Goal: Information Seeking & Learning: Compare options

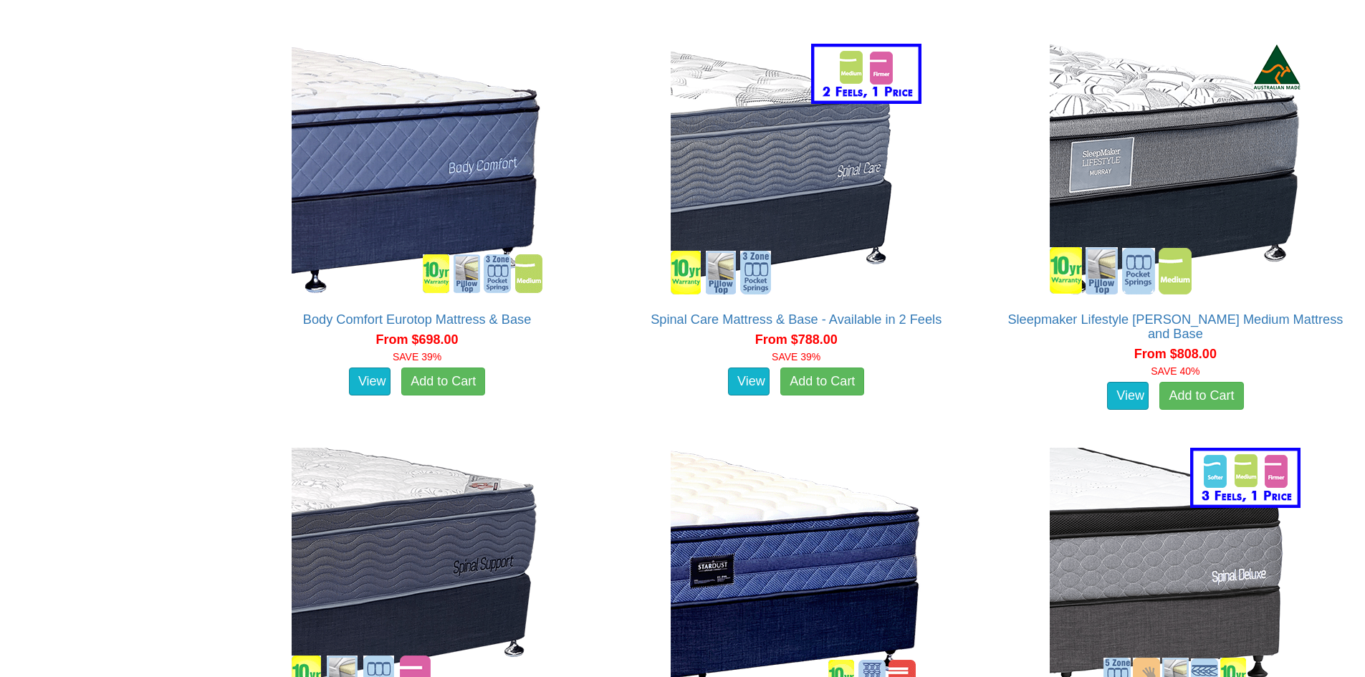
scroll to position [1505, 0]
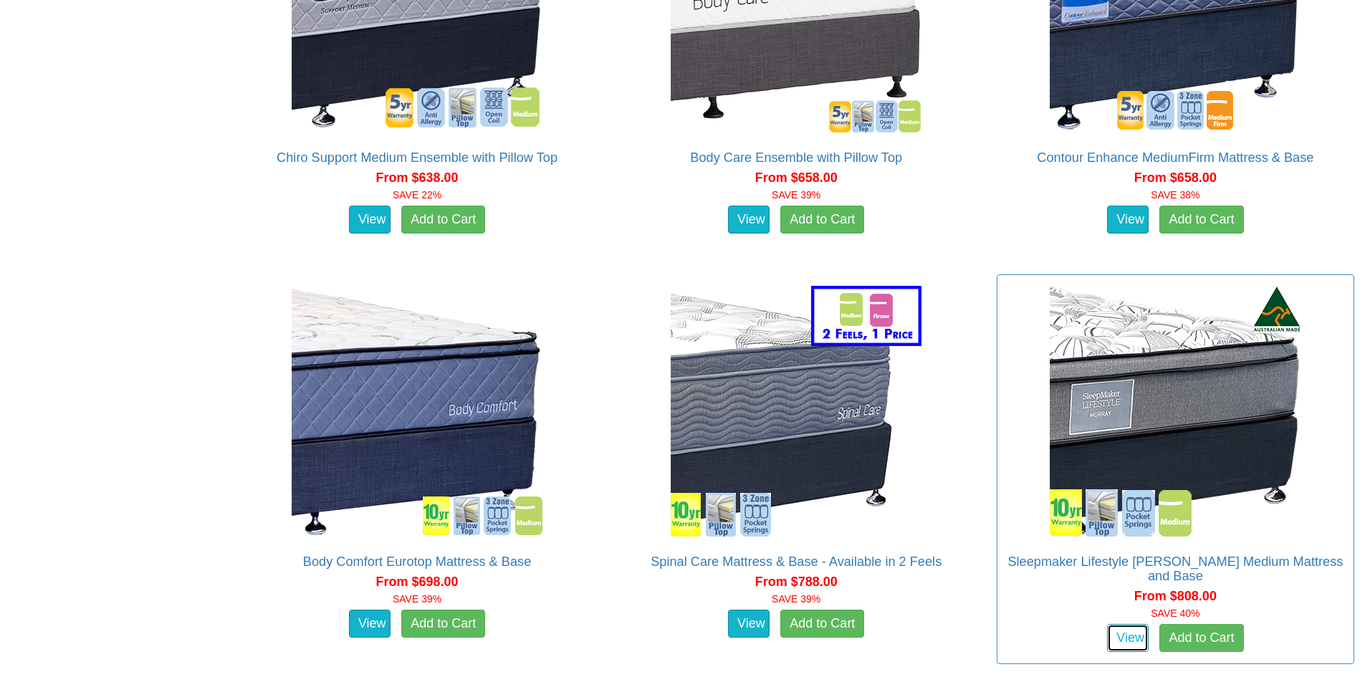
click at [1129, 624] on link "View" at bounding box center [1128, 638] width 42 height 29
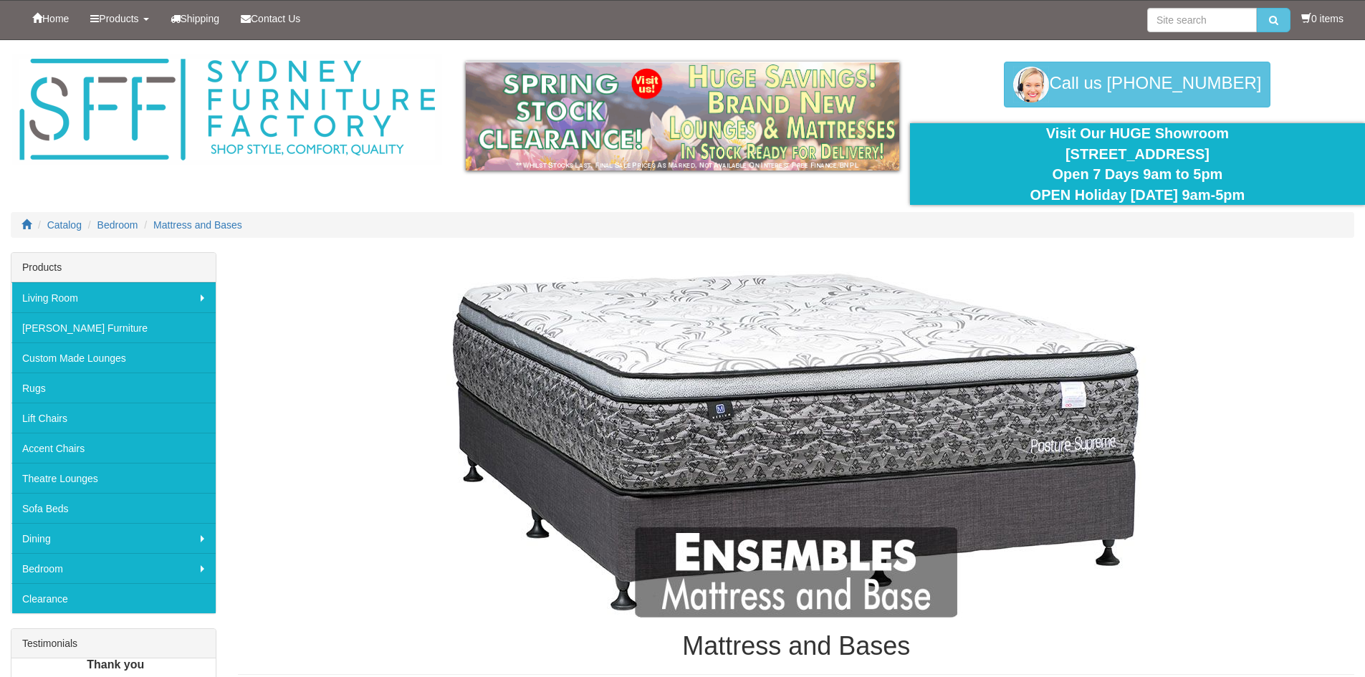
scroll to position [1505, 0]
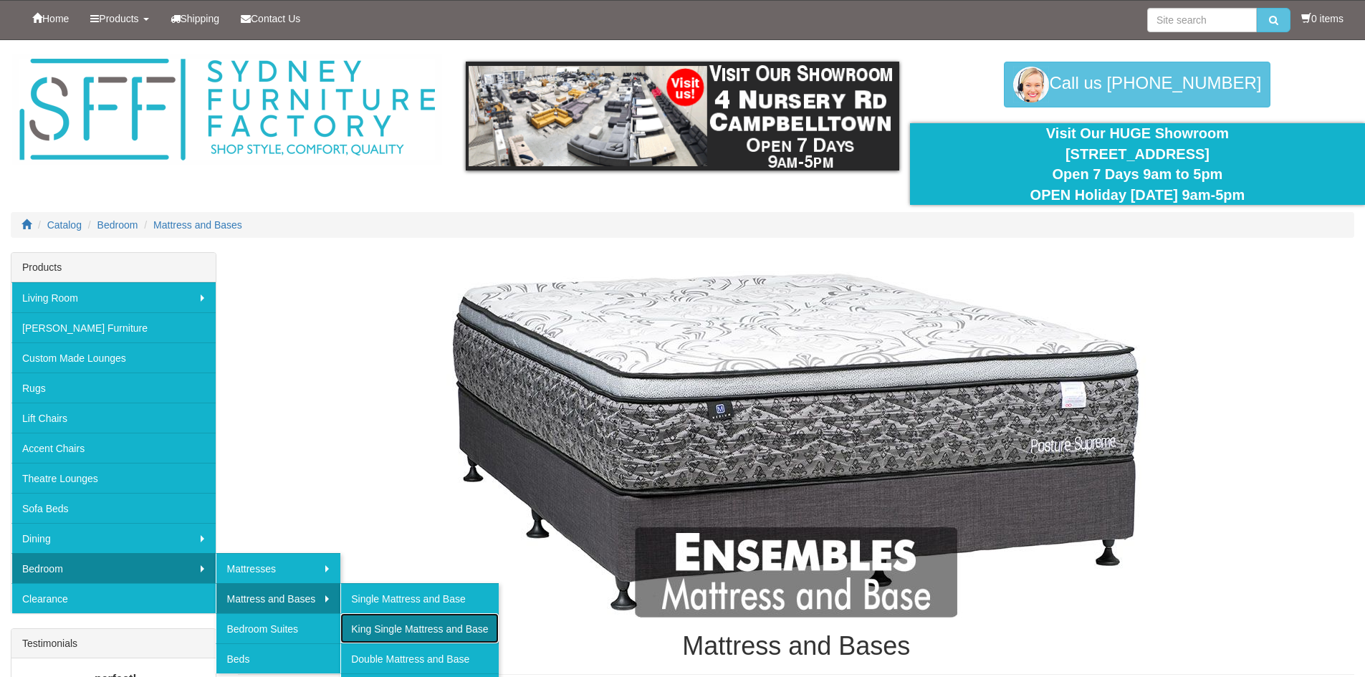
click at [390, 631] on link "King Single Mattress and Base" at bounding box center [419, 628] width 158 height 30
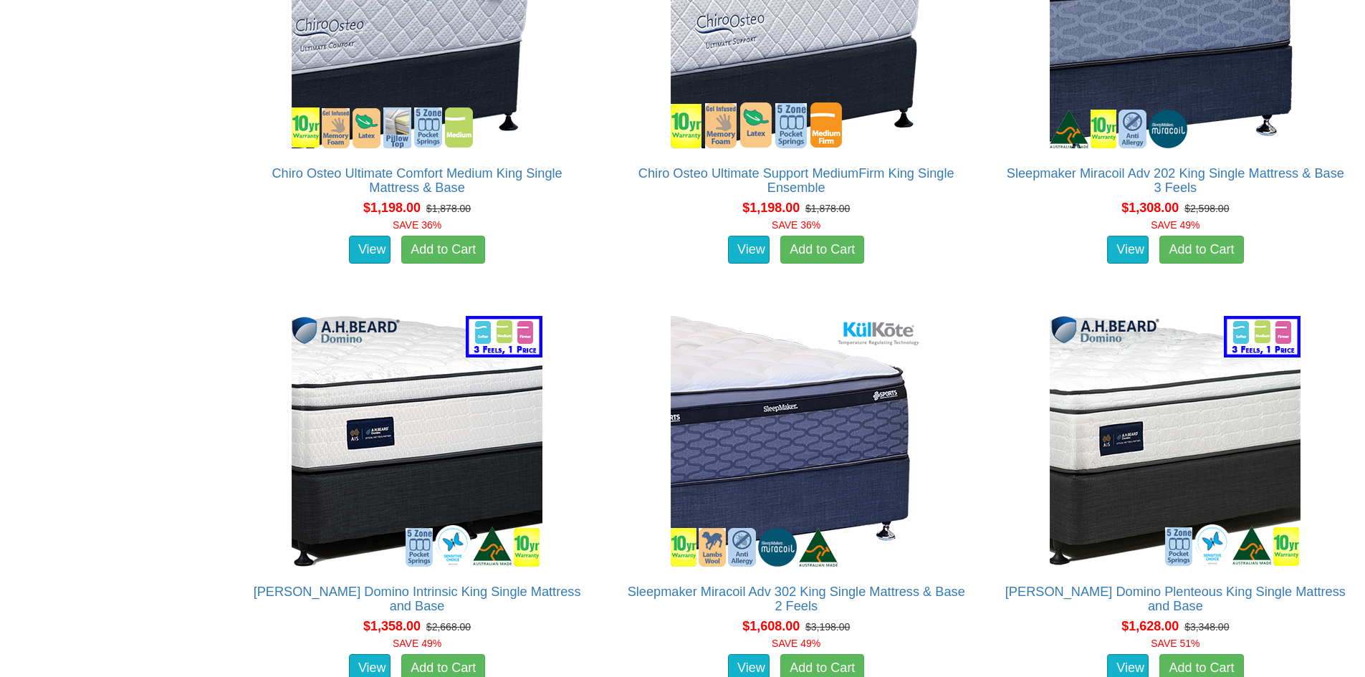
scroll to position [3010, 0]
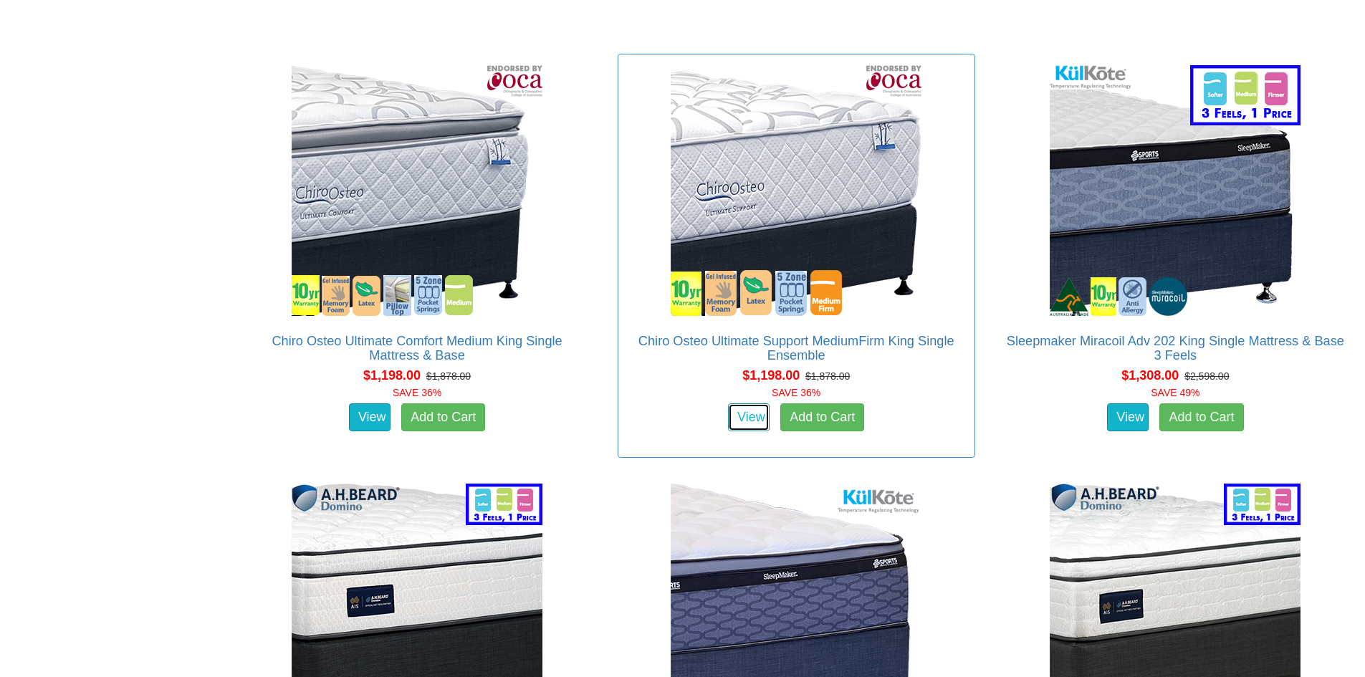
click at [747, 403] on link "View" at bounding box center [749, 417] width 42 height 29
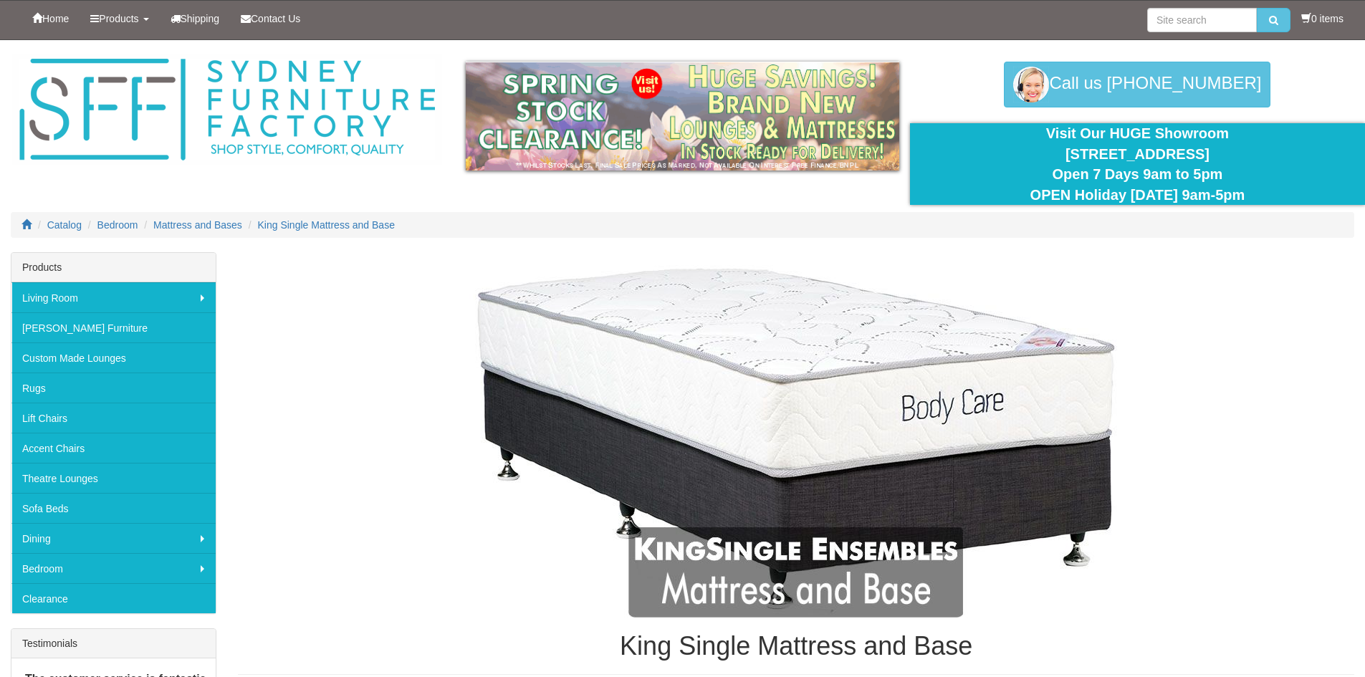
scroll to position [3010, 0]
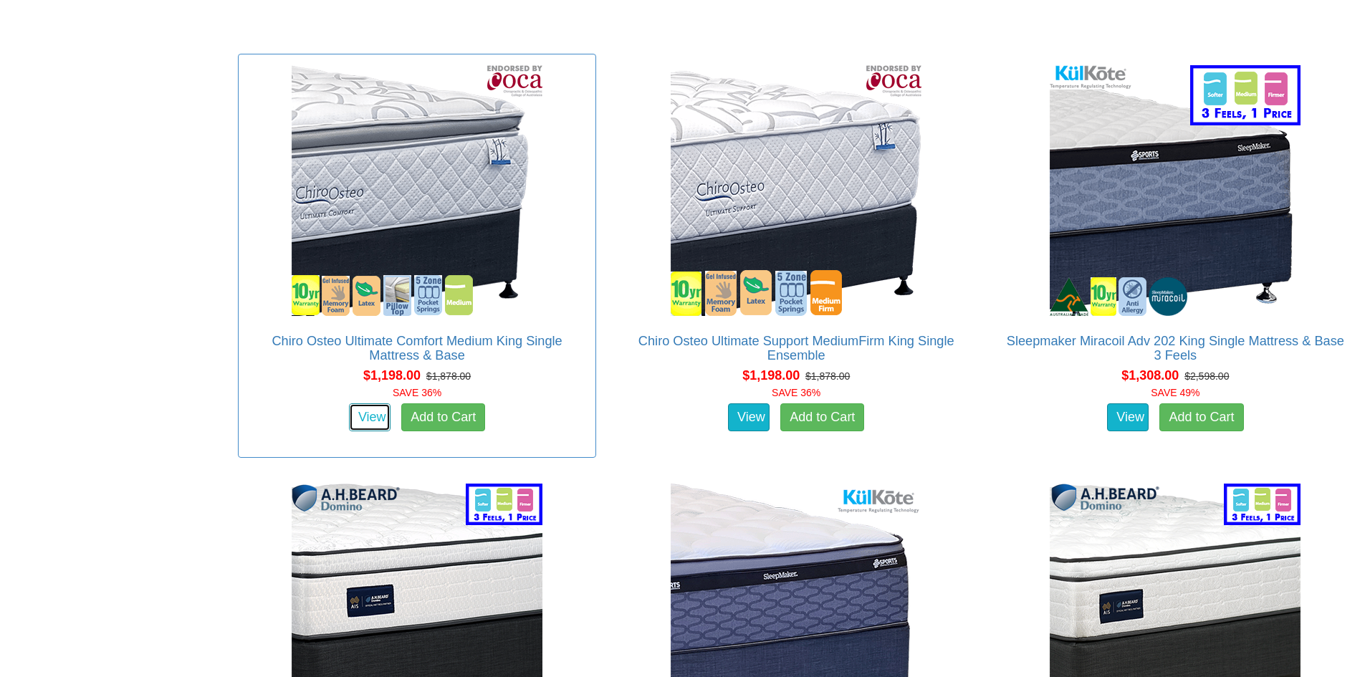
click at [362, 403] on link "View" at bounding box center [370, 417] width 42 height 29
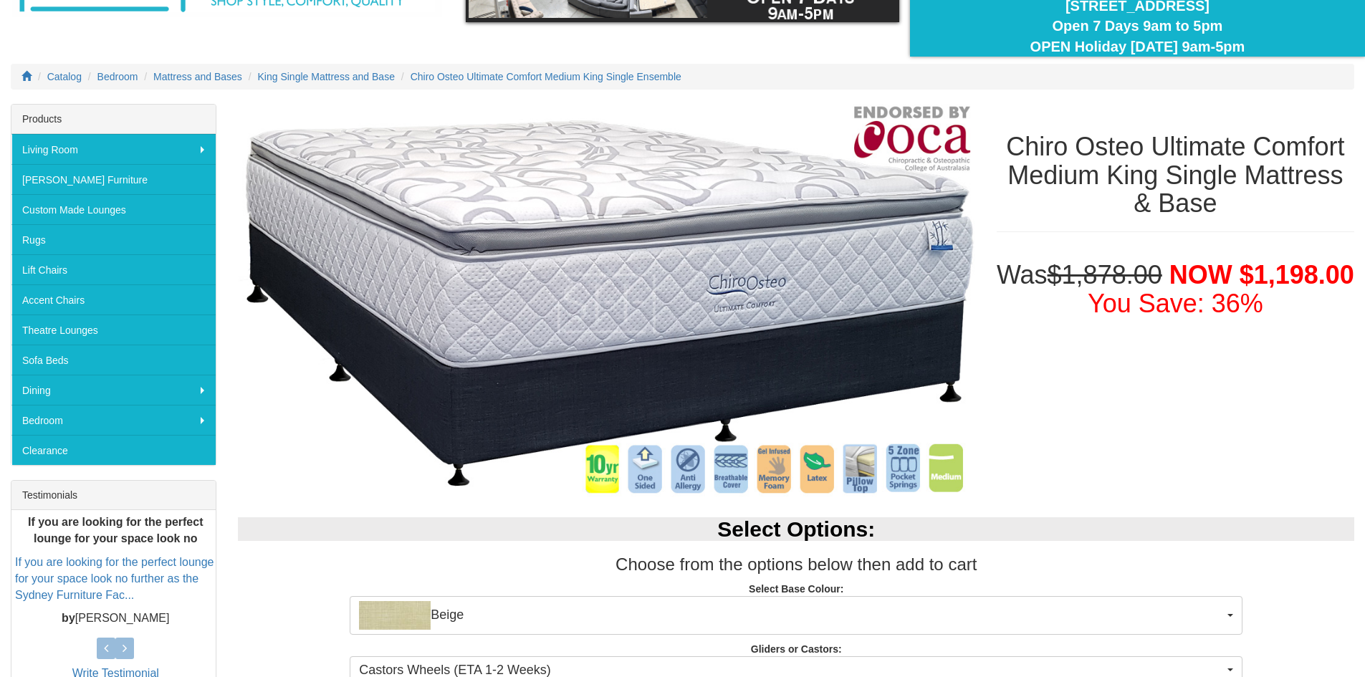
scroll to position [143, 0]
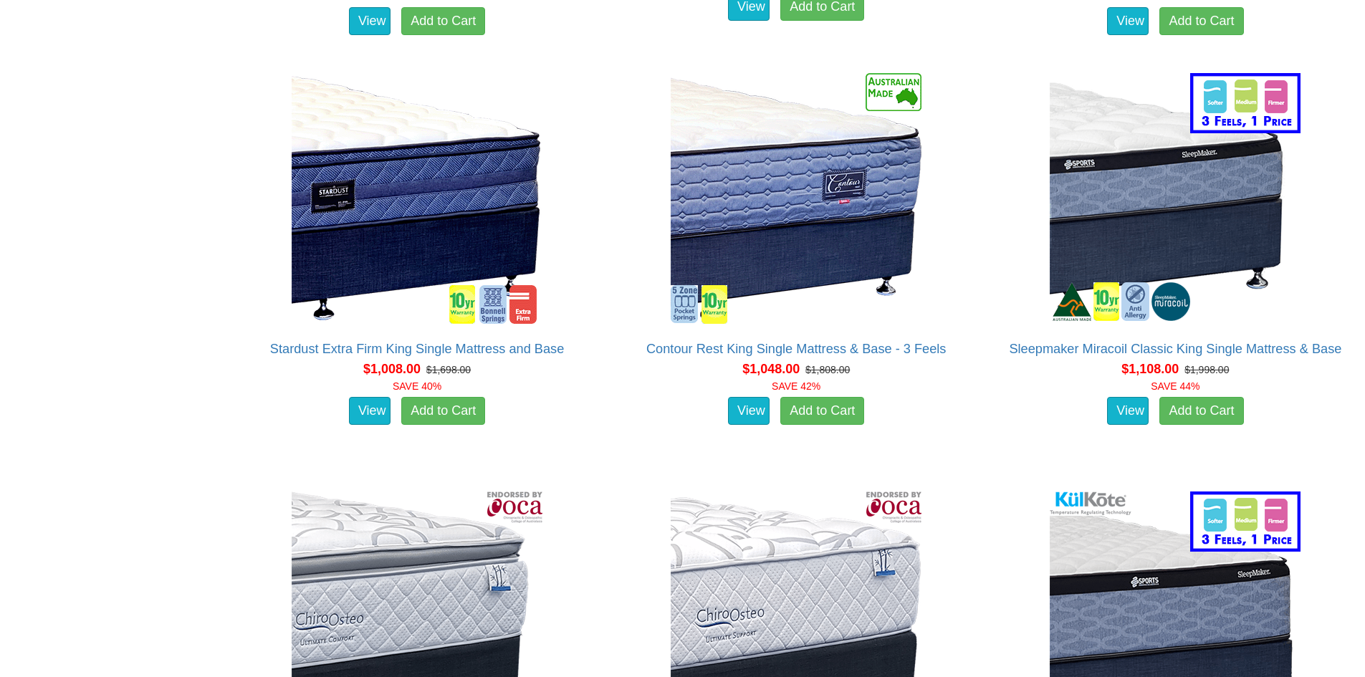
scroll to position [2508, 0]
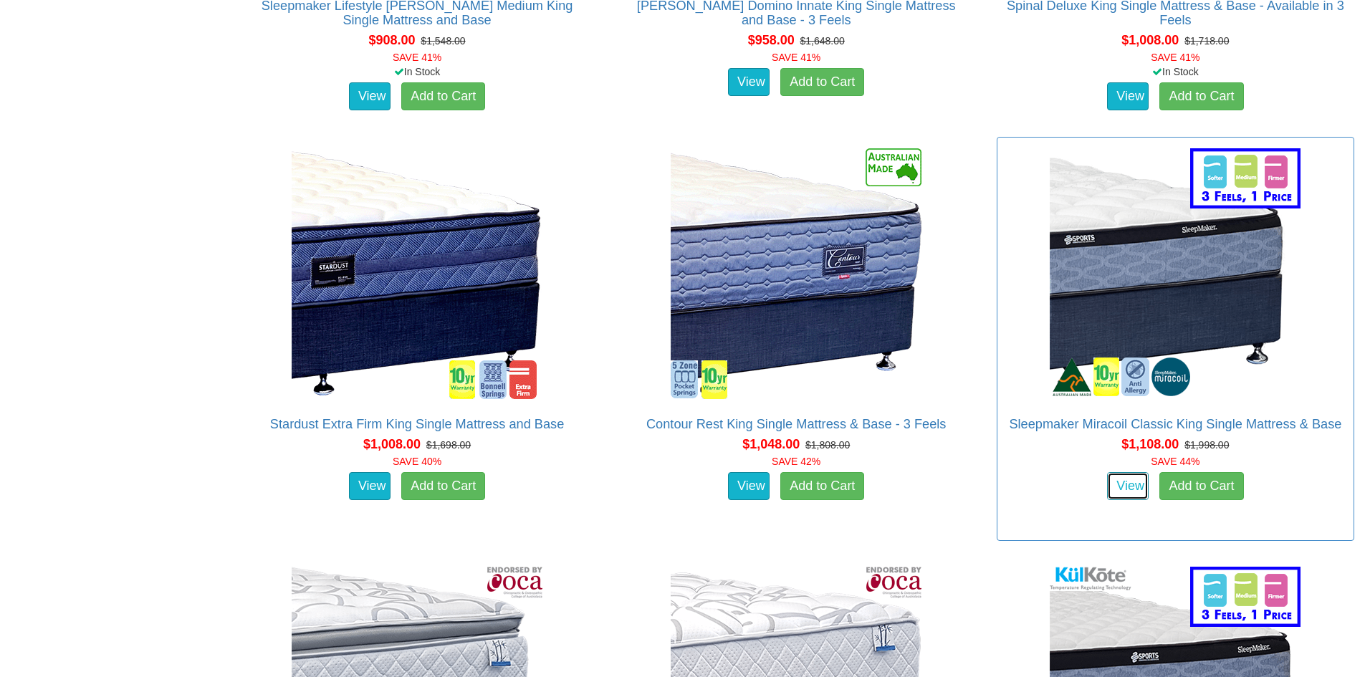
click at [1131, 472] on link "View" at bounding box center [1128, 486] width 42 height 29
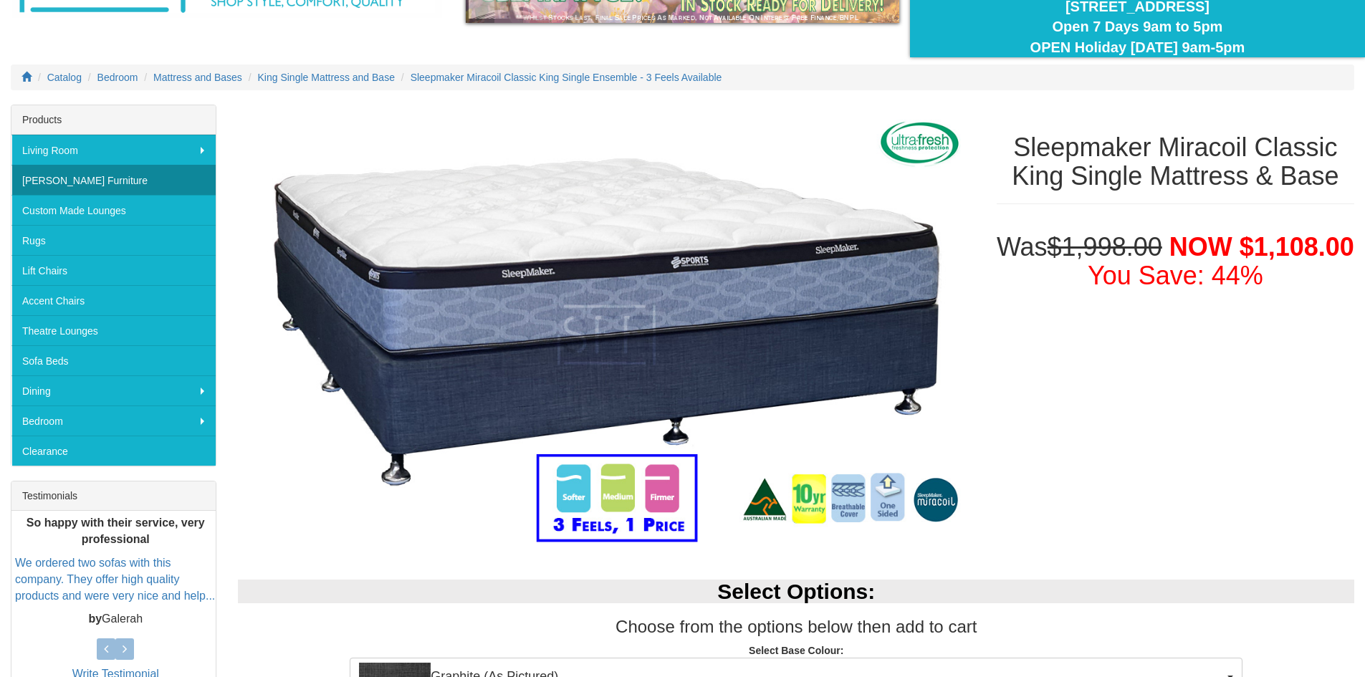
scroll to position [143, 0]
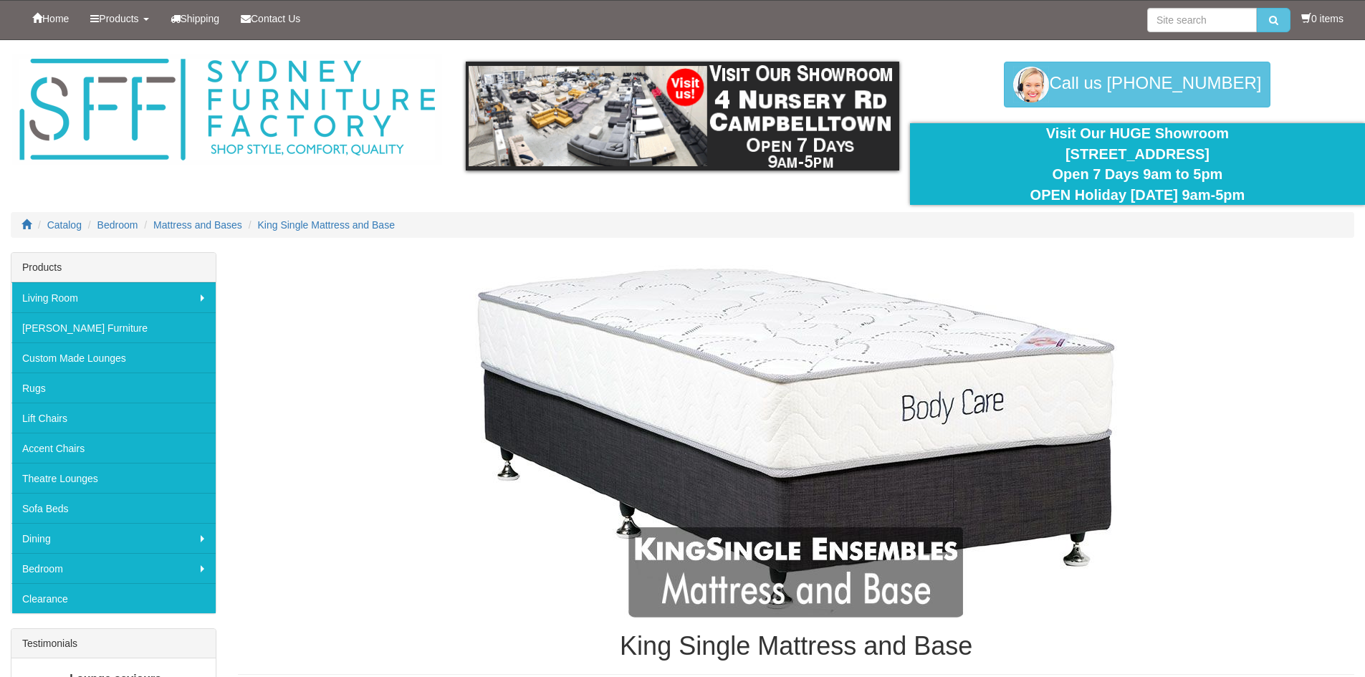
scroll to position [2508, 0]
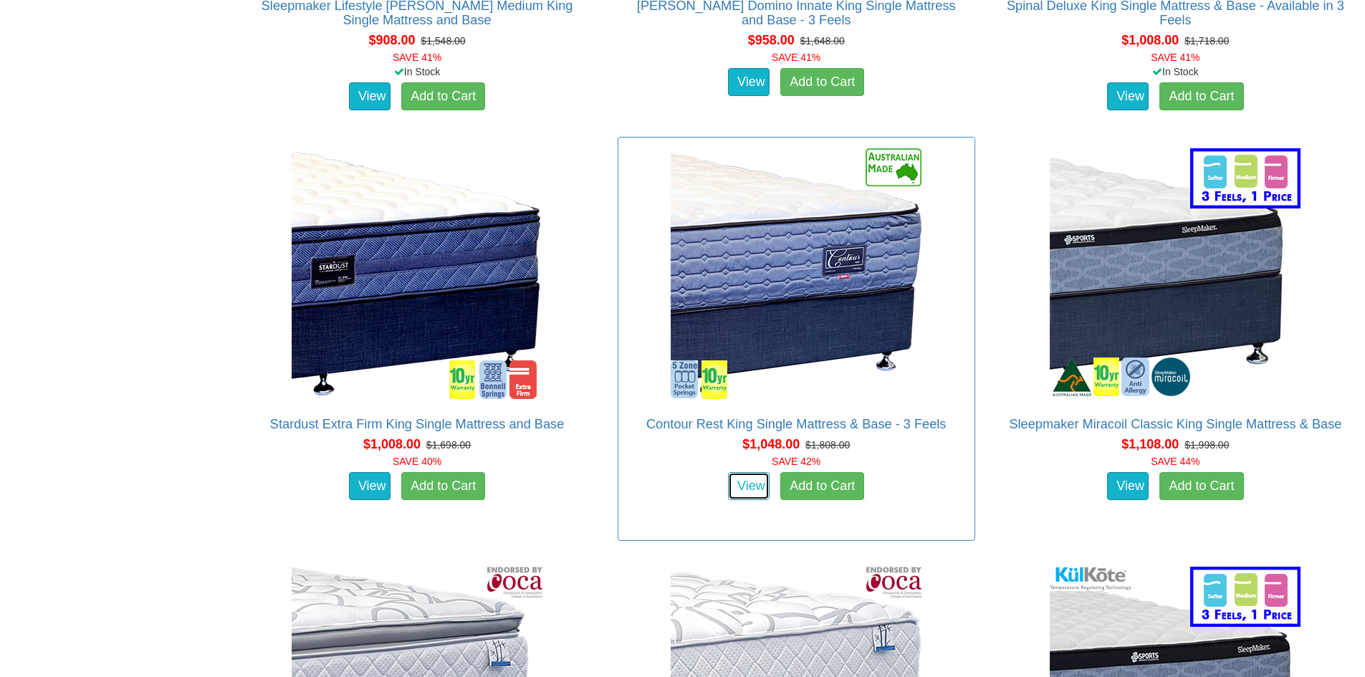
click at [742, 472] on link "View" at bounding box center [749, 486] width 42 height 29
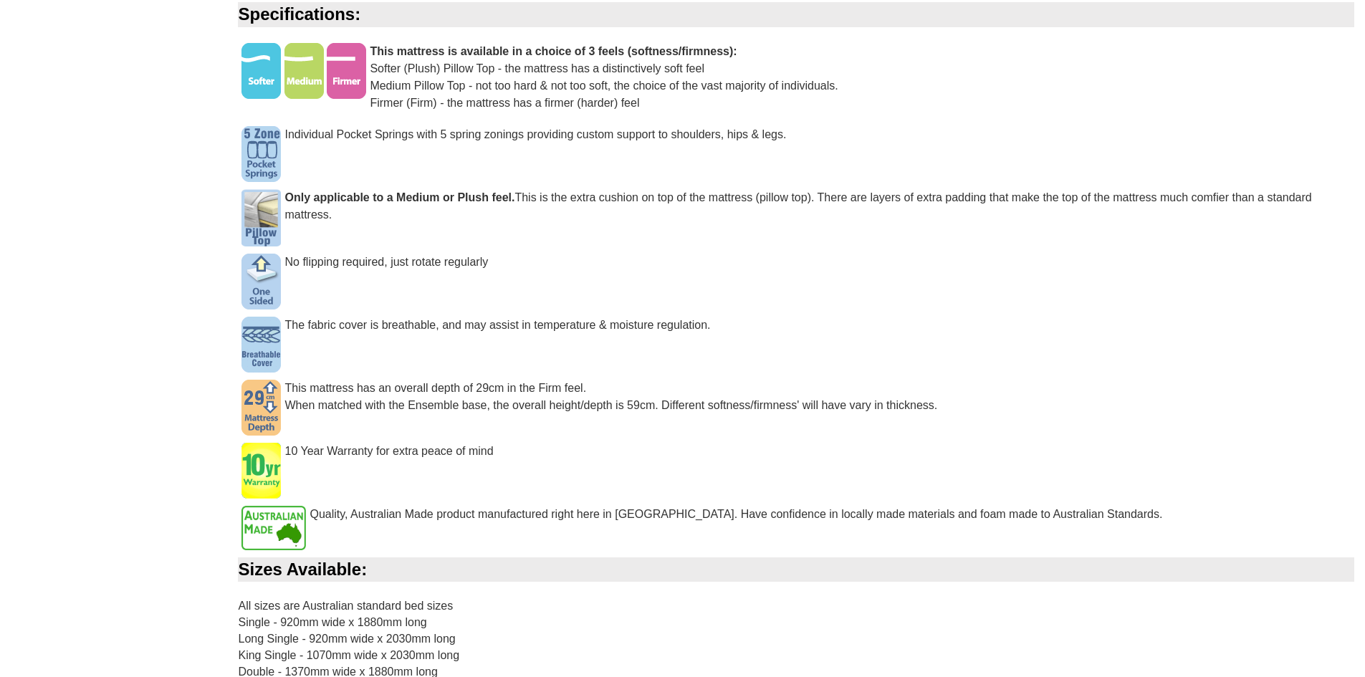
scroll to position [1362, 0]
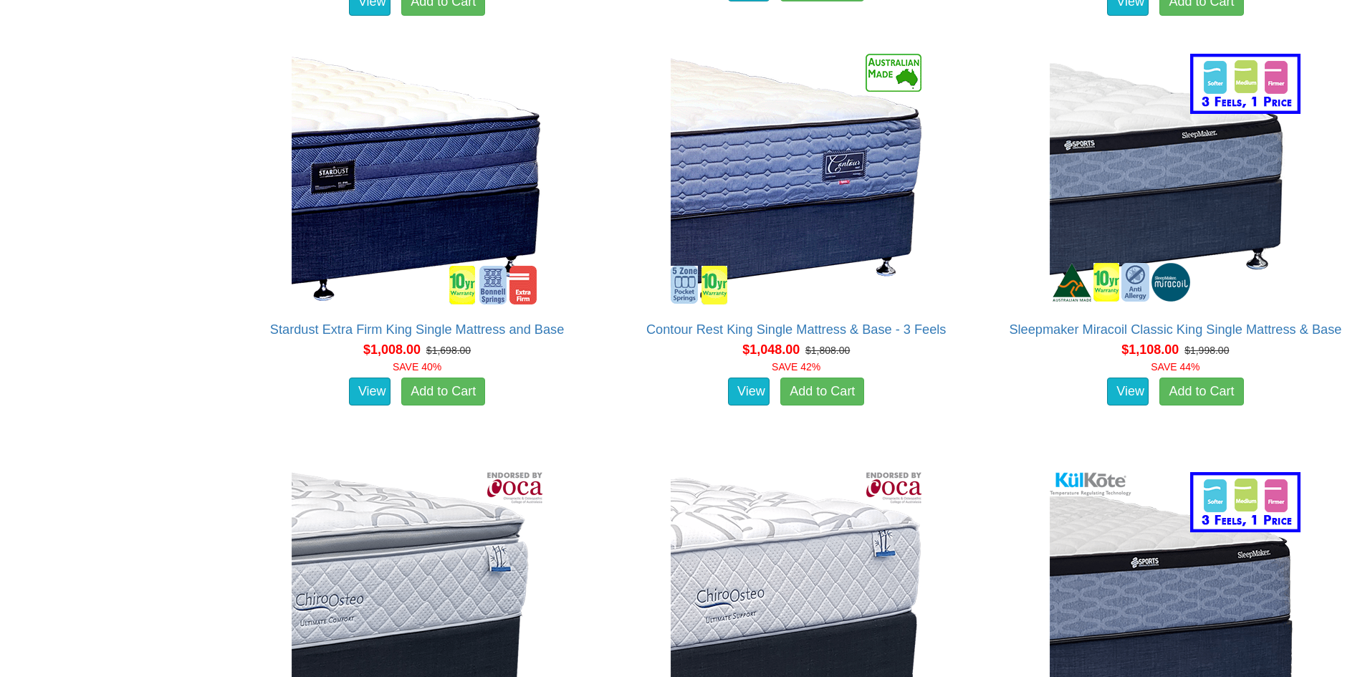
scroll to position [2580, 0]
